Goal: Transaction & Acquisition: Obtain resource

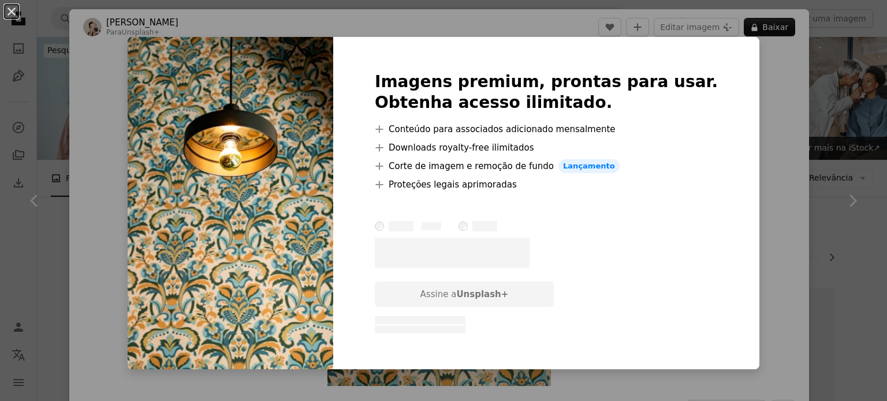
scroll to position [2194, 0]
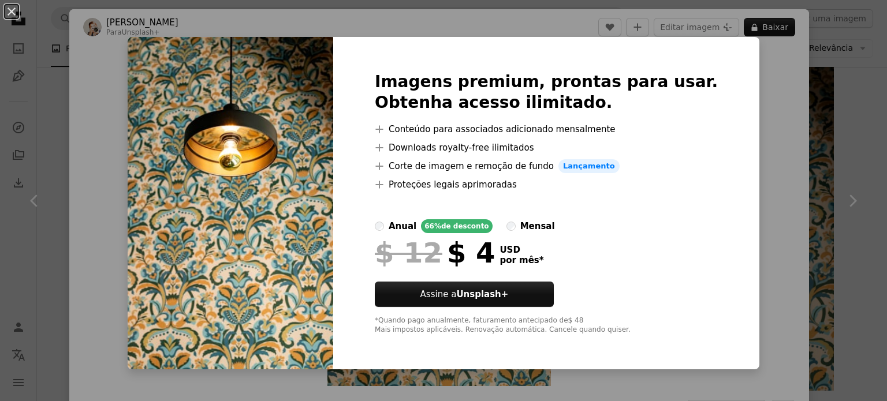
click at [779, 207] on div "An X shape Imagens premium, prontas para usar. Obtenha acesso ilimitado. A plus…" at bounding box center [443, 200] width 887 height 401
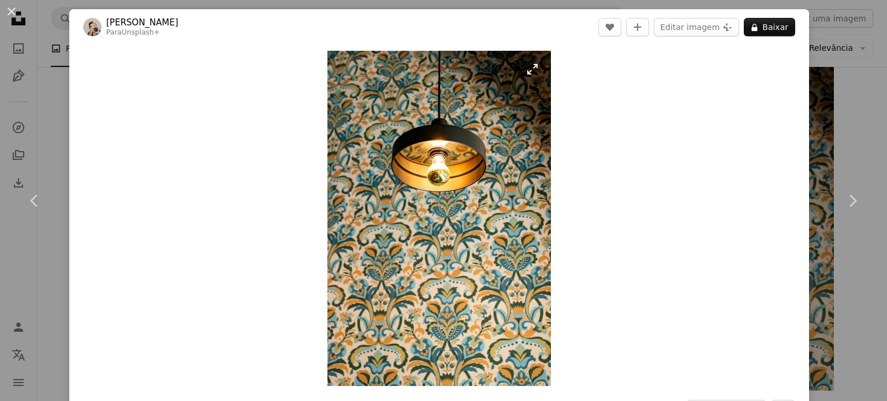
click at [531, 69] on img "Ampliar esta imagem" at bounding box center [438, 218] width 223 height 335
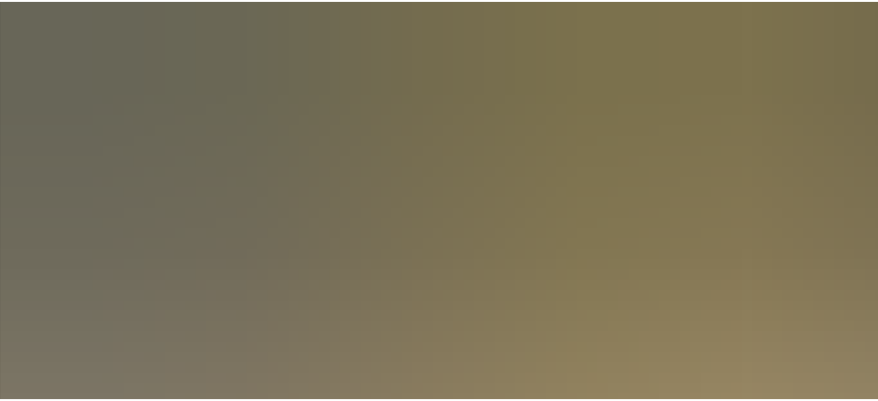
scroll to position [458, 0]
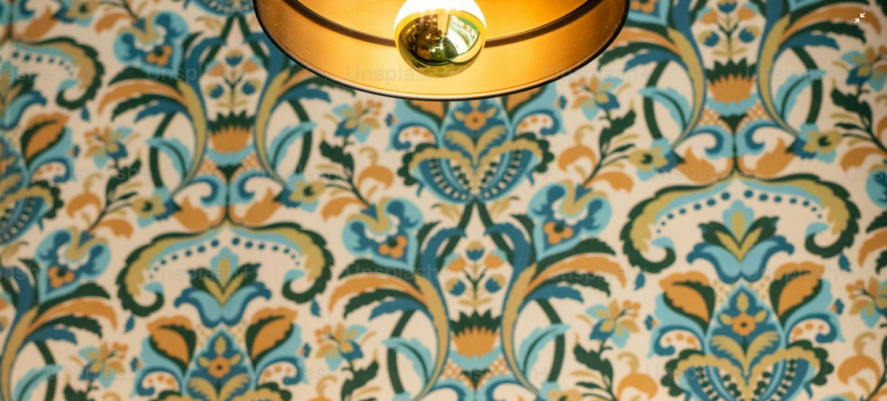
click at [484, 143] on img "Diminuir esta imagem" at bounding box center [443, 207] width 888 height 1332
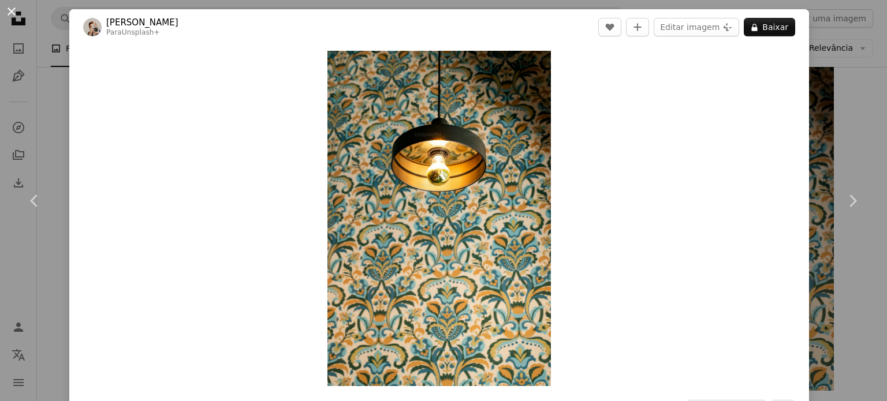
click at [12, 9] on button "An X shape" at bounding box center [12, 12] width 14 height 14
